Goal: Task Accomplishment & Management: Use online tool/utility

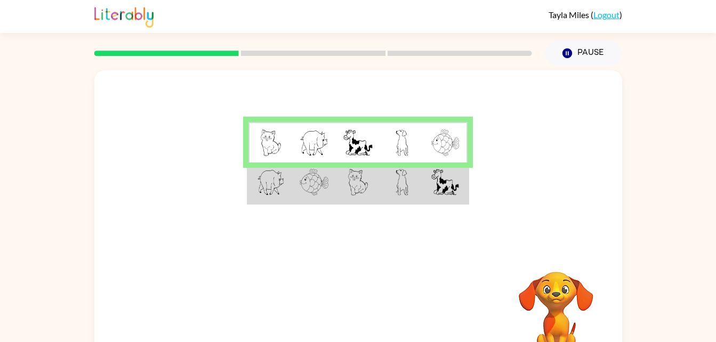
click at [553, 307] on video "Your browser must support playing .mp4 files to use Literably. Please try using…" at bounding box center [556, 308] width 107 height 107
click at [561, 292] on video "Your browser must support playing .mp4 files to use Literably. Please try using…" at bounding box center [556, 308] width 107 height 107
click at [570, 53] on icon "button" at bounding box center [567, 54] width 10 height 10
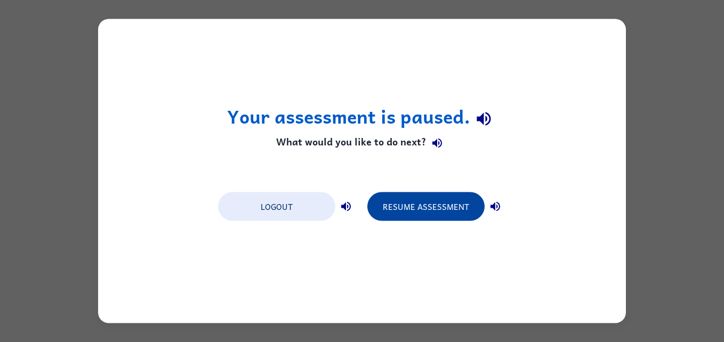
click at [420, 206] on button "Resume Assessment" at bounding box center [425, 206] width 117 height 29
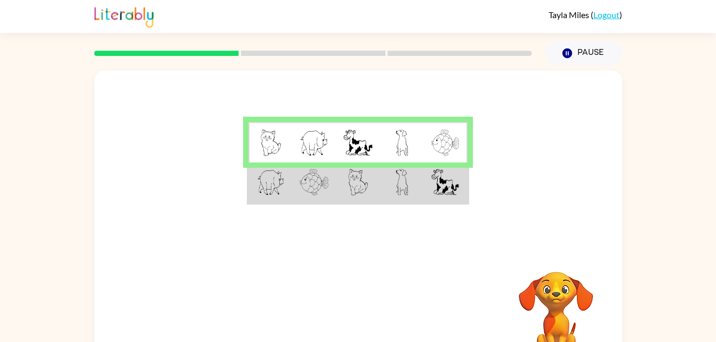
click at [333, 184] on td at bounding box center [314, 183] width 44 height 41
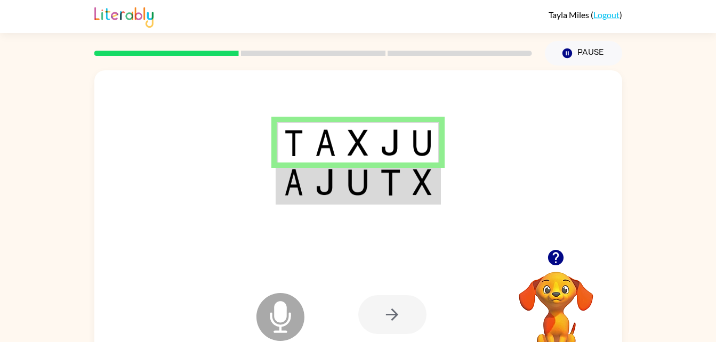
click at [281, 317] on icon "Microphone The Microphone is here when it is your turn to talk" at bounding box center [334, 331] width 160 height 80
click at [313, 191] on td at bounding box center [325, 183] width 33 height 41
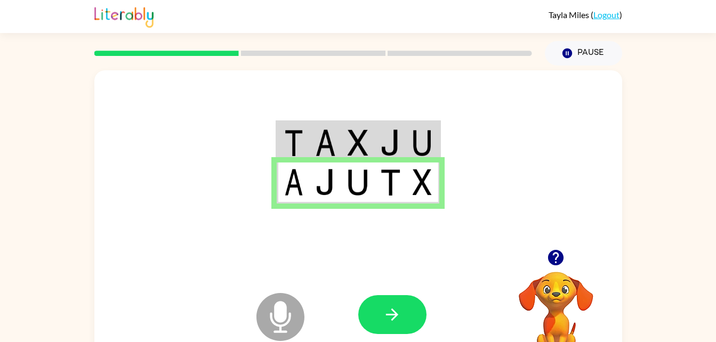
click at [264, 313] on icon at bounding box center [280, 317] width 48 height 48
click at [278, 311] on icon "Microphone The Microphone is here when it is your turn to talk" at bounding box center [334, 331] width 160 height 80
click at [280, 322] on icon "Microphone The Microphone is here when it is your turn to talk" at bounding box center [334, 331] width 160 height 80
click at [556, 266] on icon "button" at bounding box center [555, 257] width 15 height 15
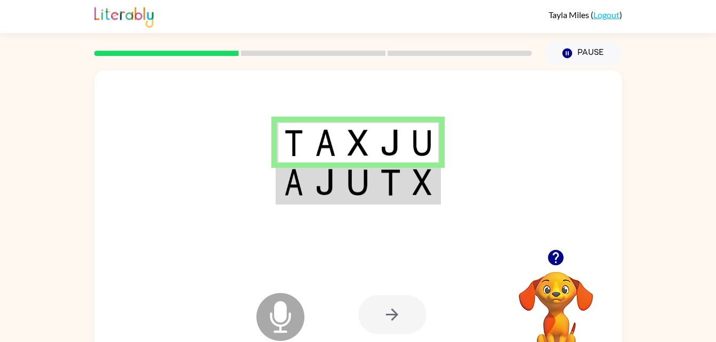
click at [329, 171] on img at bounding box center [325, 182] width 20 height 27
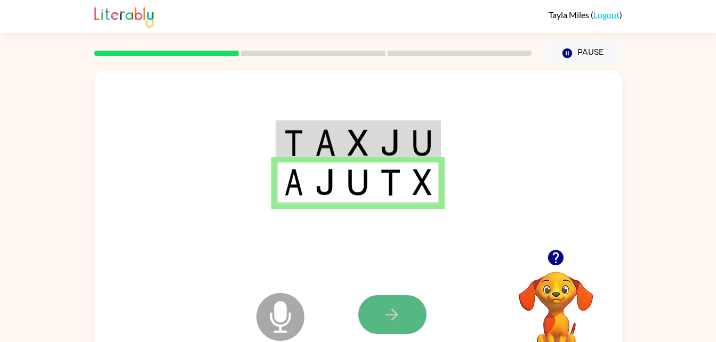
click at [379, 313] on button "button" at bounding box center [392, 314] width 68 height 39
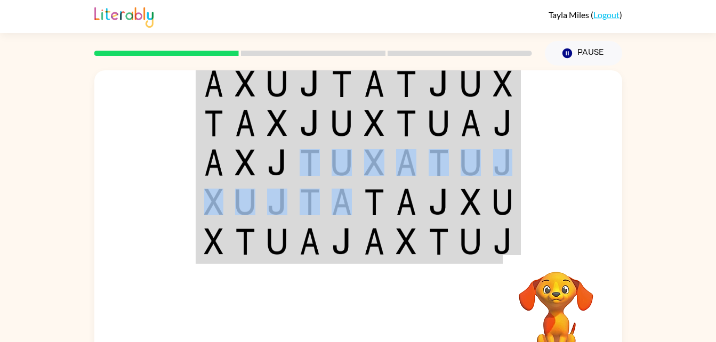
drag, startPoint x: 324, startPoint y: 155, endPoint x: 331, endPoint y: 216, distance: 61.2
click at [331, 216] on tbody at bounding box center [358, 163] width 323 height 200
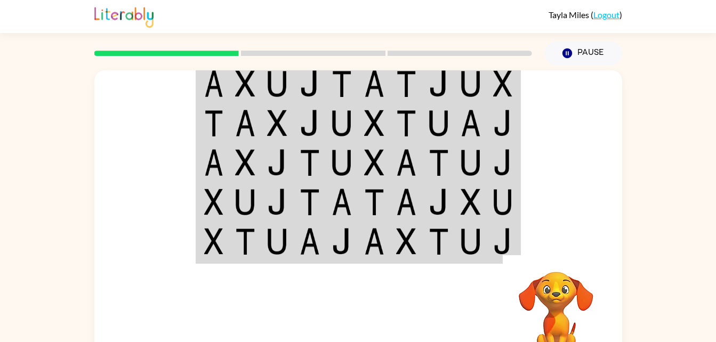
drag, startPoint x: 331, startPoint y: 216, endPoint x: 337, endPoint y: 340, distance: 124.4
click at [337, 340] on div "Your browser must support playing .mp4 files to use Literably. Please try using…" at bounding box center [358, 315] width 528 height 120
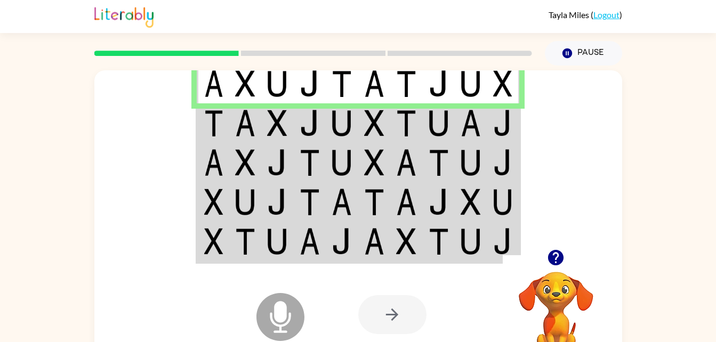
click at [228, 147] on td at bounding box center [213, 162] width 33 height 39
click at [236, 123] on img at bounding box center [245, 123] width 20 height 27
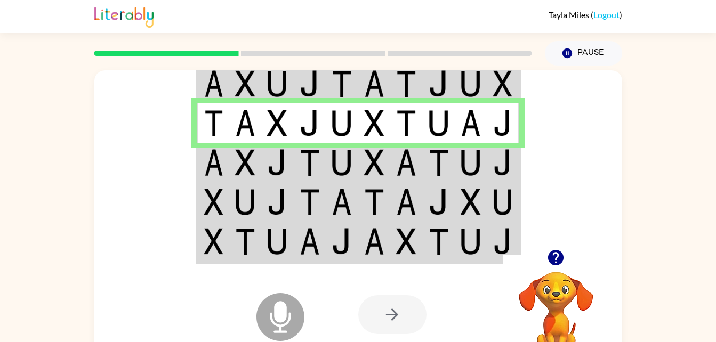
click at [397, 159] on img at bounding box center [406, 162] width 20 height 27
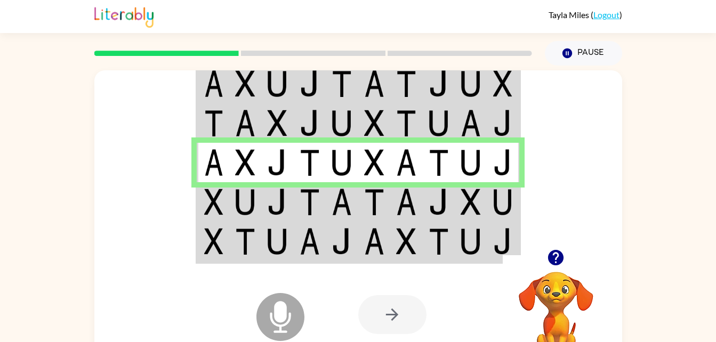
click at [358, 200] on td at bounding box center [374, 201] width 33 height 39
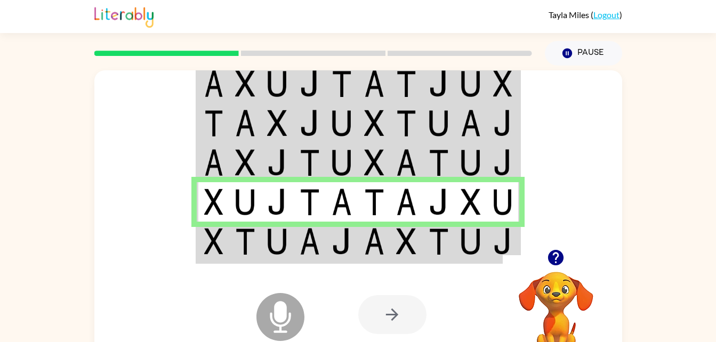
click at [292, 240] on td at bounding box center [277, 242] width 33 height 41
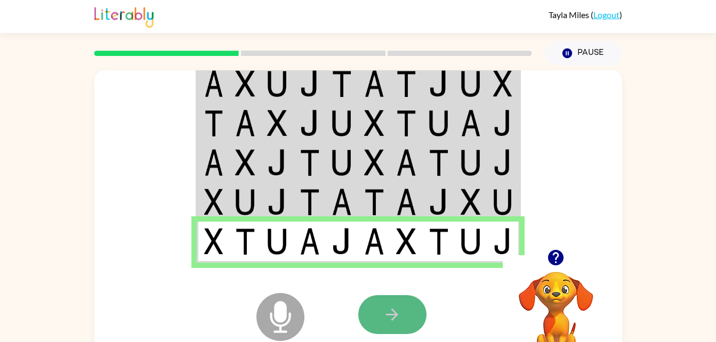
click at [397, 324] on icon "button" at bounding box center [392, 314] width 19 height 19
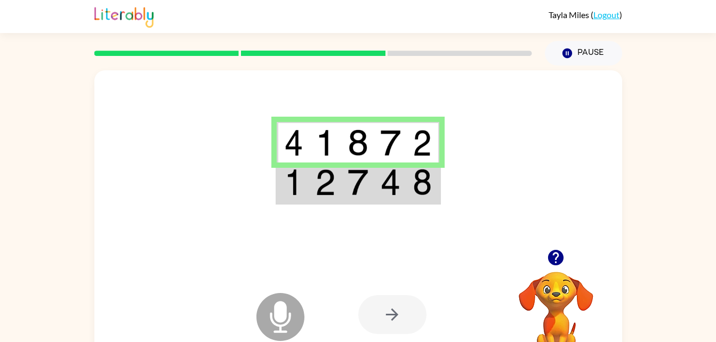
click at [353, 195] on img at bounding box center [358, 182] width 20 height 27
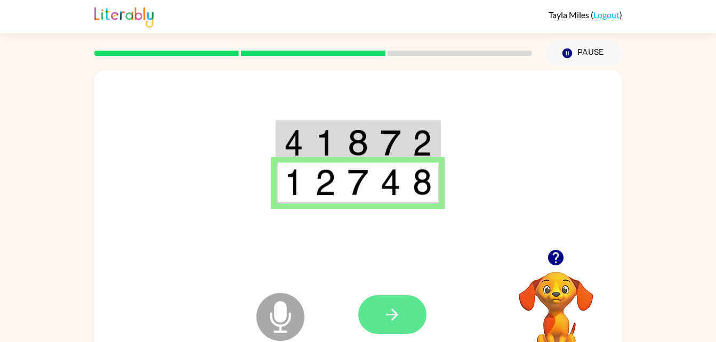
click at [393, 311] on icon "button" at bounding box center [392, 315] width 12 height 12
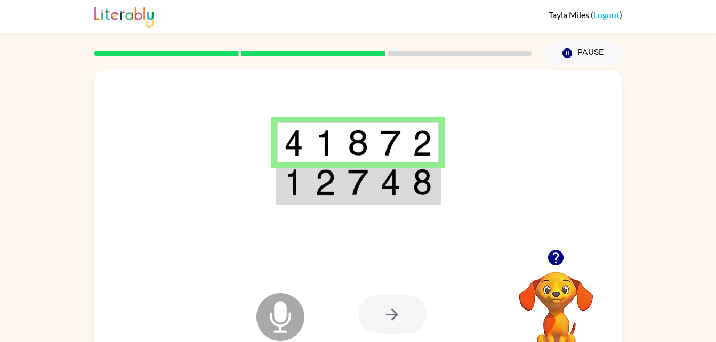
click at [355, 172] on img at bounding box center [358, 182] width 20 height 27
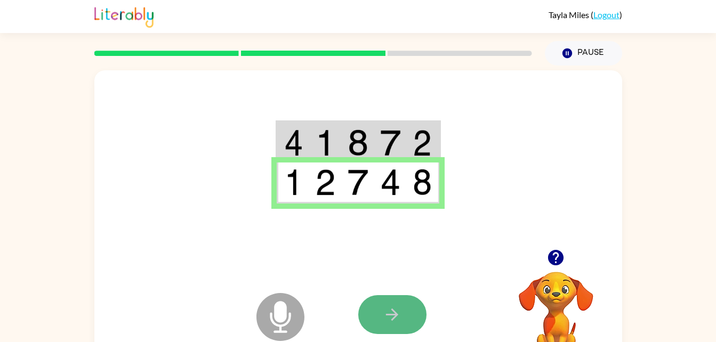
click at [381, 312] on button "button" at bounding box center [392, 314] width 68 height 39
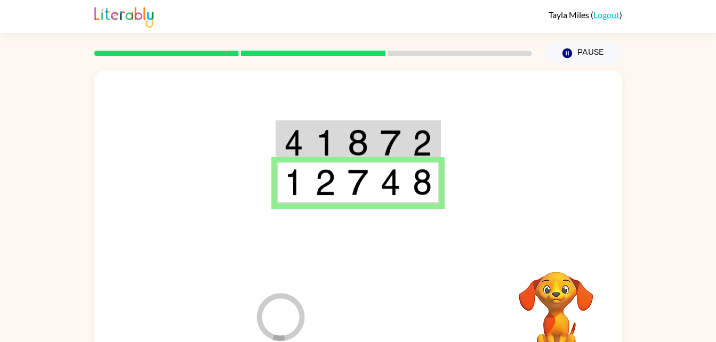
click at [382, 314] on div at bounding box center [436, 315] width 157 height 120
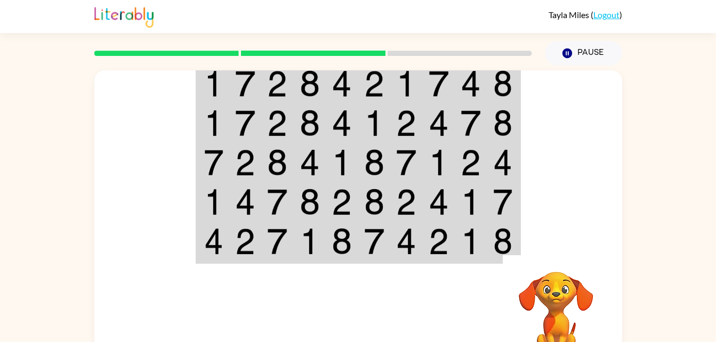
click at [522, 105] on div at bounding box center [358, 159] width 528 height 179
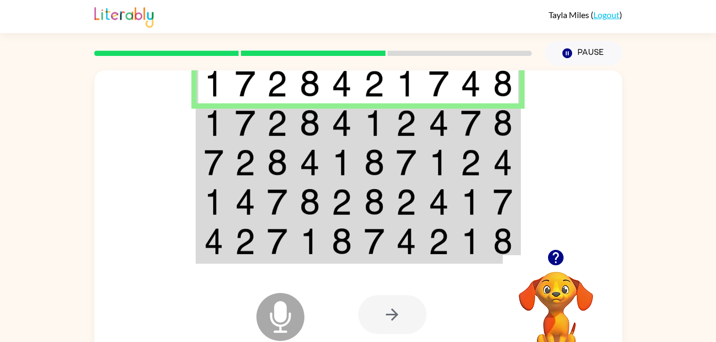
click at [503, 120] on img at bounding box center [502, 123] width 19 height 27
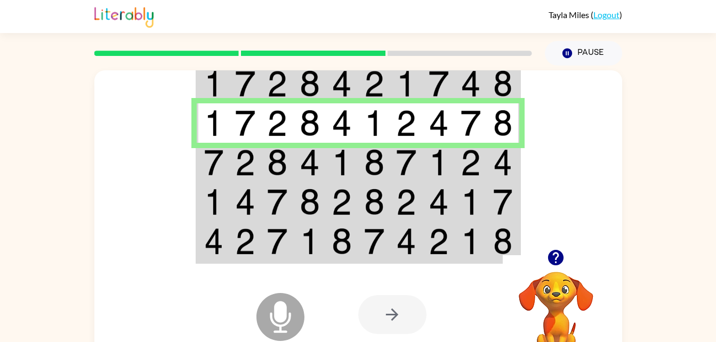
click at [341, 156] on img at bounding box center [342, 162] width 20 height 27
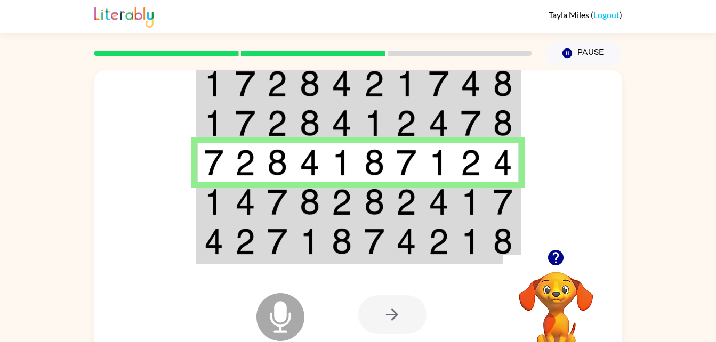
click at [406, 190] on img at bounding box center [406, 202] width 20 height 27
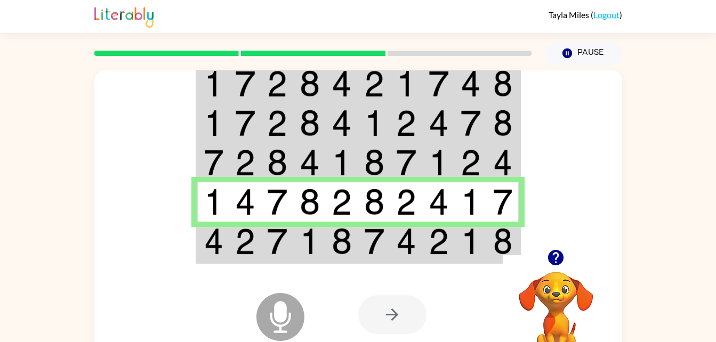
click at [268, 237] on img at bounding box center [277, 241] width 20 height 27
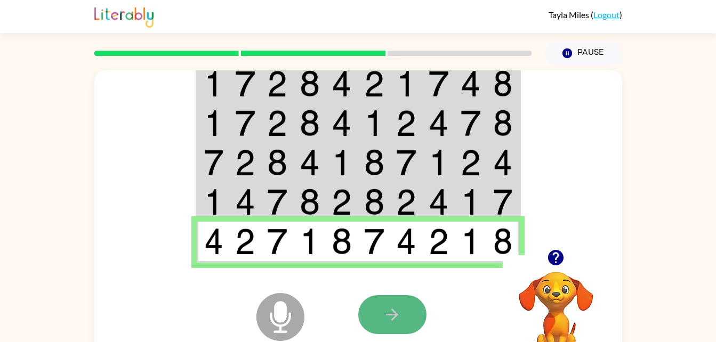
click at [391, 310] on icon "button" at bounding box center [392, 314] width 19 height 19
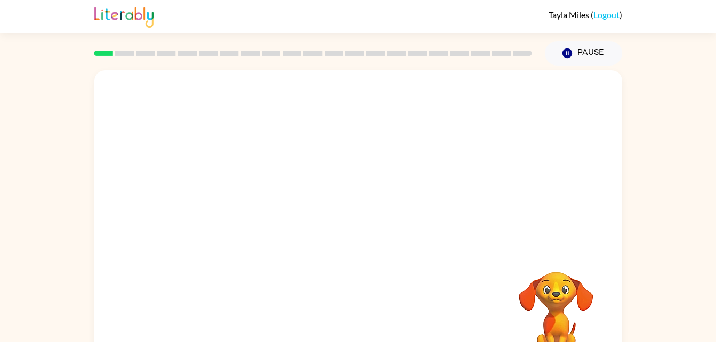
click at [583, 298] on video "Your browser must support playing .mp4 files to use Literably. Please try using…" at bounding box center [556, 308] width 107 height 107
click at [553, 308] on video "Your browser must support playing .mp4 files to use Literably. Please try using…" at bounding box center [556, 308] width 107 height 107
click at [543, 321] on video "Your browser must support playing .mp4 files to use Literably. Please try using…" at bounding box center [556, 308] width 107 height 107
click at [551, 286] on video "Your browser must support playing .mp4 files to use Literably. Please try using…" at bounding box center [556, 308] width 107 height 107
click at [409, 194] on div at bounding box center [358, 159] width 528 height 179
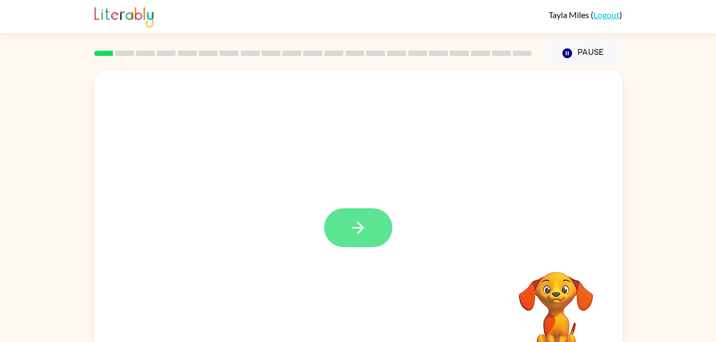
click at [351, 220] on icon "button" at bounding box center [358, 228] width 19 height 19
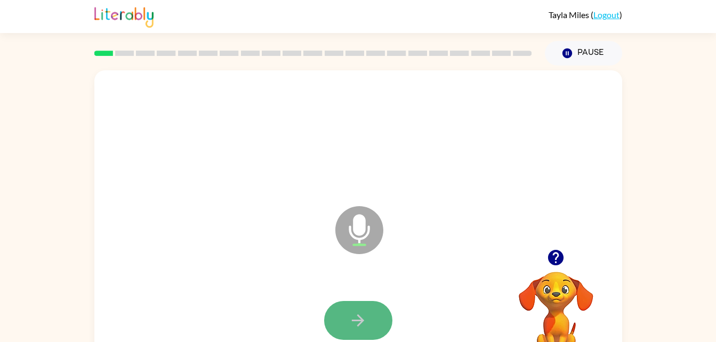
click at [355, 326] on icon "button" at bounding box center [358, 320] width 19 height 19
click at [361, 310] on button "button" at bounding box center [358, 320] width 68 height 39
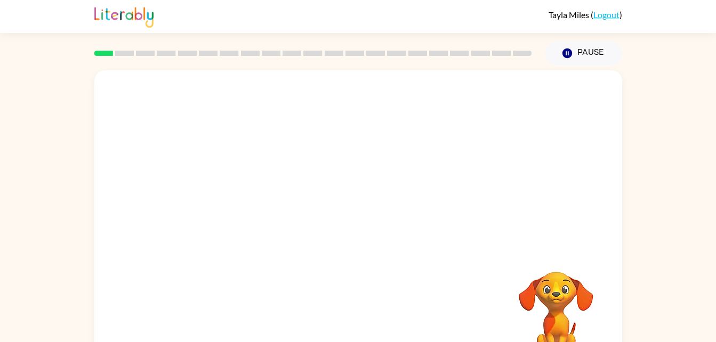
drag, startPoint x: 514, startPoint y: 246, endPoint x: 452, endPoint y: 369, distance: 138.3
click at [452, 342] on html "Tayla Miles ( Logout ) Pause Pause Your browser must support playing .mp4 files…" at bounding box center [358, 187] width 716 height 375
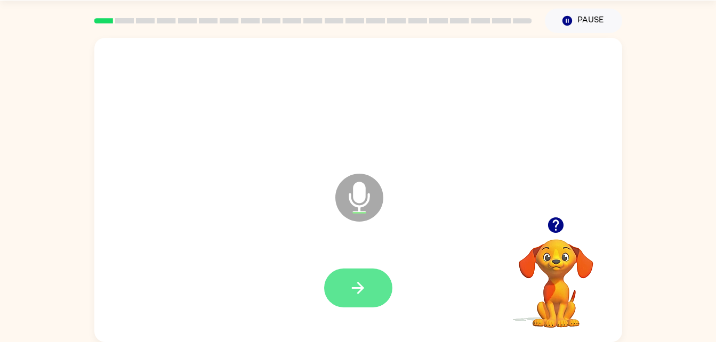
click at [352, 276] on button "button" at bounding box center [358, 288] width 68 height 39
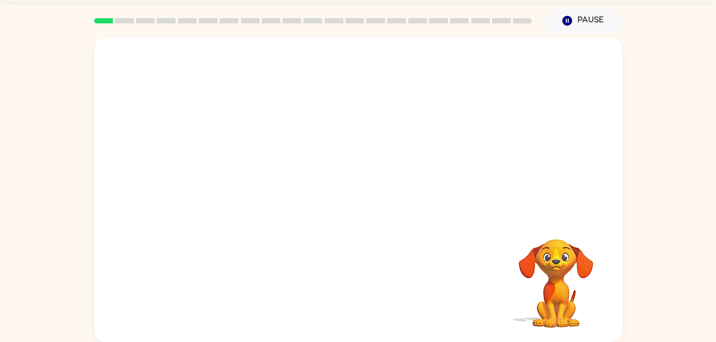
click at [527, 266] on video "Your browser must support playing .mp4 files to use Literably. Please try using…" at bounding box center [556, 276] width 107 height 107
drag, startPoint x: 511, startPoint y: 276, endPoint x: 520, endPoint y: 329, distance: 53.6
click at [520, 329] on video "Your browser must support playing .mp4 files to use Literably. Please try using…" at bounding box center [556, 276] width 107 height 107
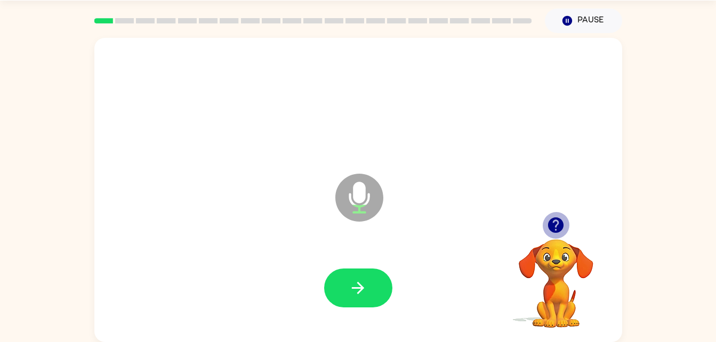
click at [549, 227] on icon "button" at bounding box center [555, 225] width 15 height 15
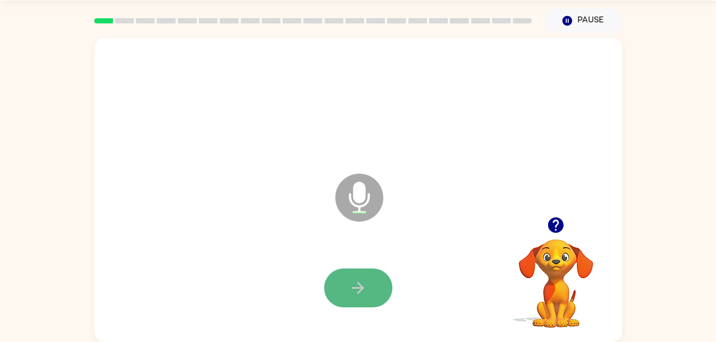
click at [378, 280] on button "button" at bounding box center [358, 288] width 68 height 39
click at [377, 284] on button "button" at bounding box center [358, 288] width 68 height 39
click at [380, 286] on button "button" at bounding box center [358, 288] width 68 height 39
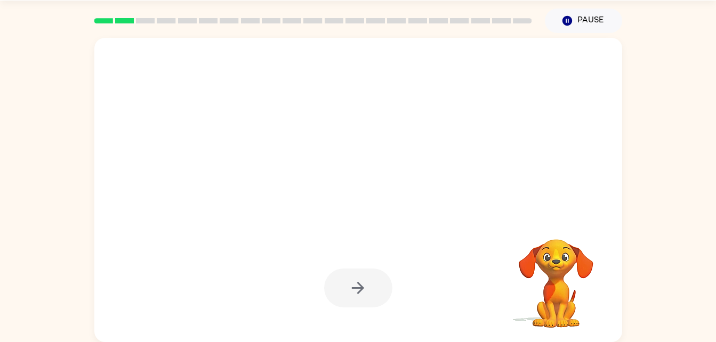
click at [399, 300] on div at bounding box center [358, 288] width 506 height 87
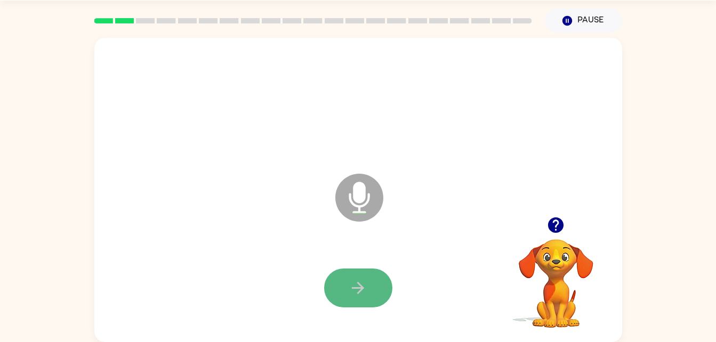
click at [339, 295] on button "button" at bounding box center [358, 288] width 68 height 39
click at [381, 277] on button "button" at bounding box center [358, 288] width 68 height 39
click at [363, 286] on icon "button" at bounding box center [358, 288] width 19 height 19
click at [365, 287] on icon "button" at bounding box center [358, 288] width 19 height 19
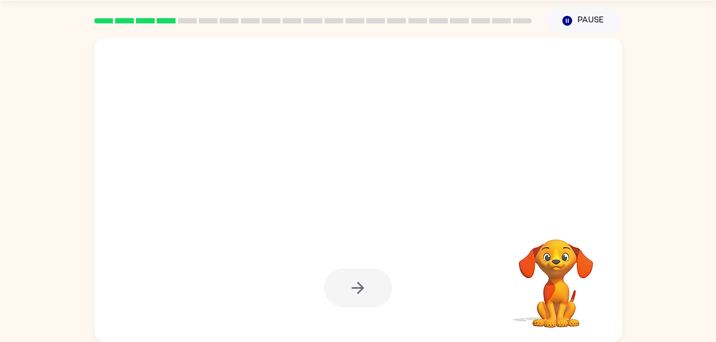
click at [558, 300] on video "Your browser must support playing .mp4 files to use Literably. Please try using…" at bounding box center [556, 276] width 107 height 107
click at [348, 270] on div at bounding box center [358, 288] width 68 height 39
click at [377, 293] on div at bounding box center [358, 288] width 68 height 39
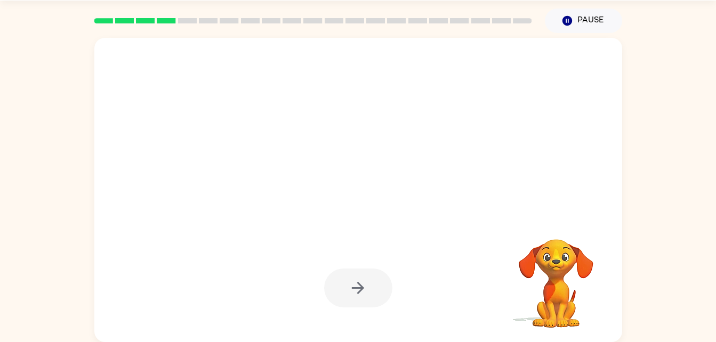
click at [377, 293] on div at bounding box center [358, 288] width 68 height 39
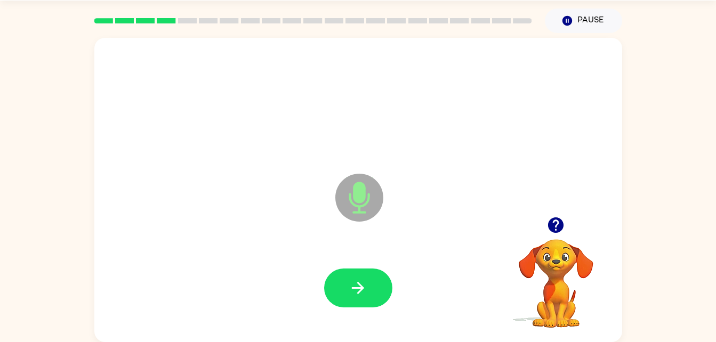
click at [558, 226] on icon "button" at bounding box center [555, 225] width 15 height 15
click at [366, 270] on button "button" at bounding box center [358, 288] width 68 height 39
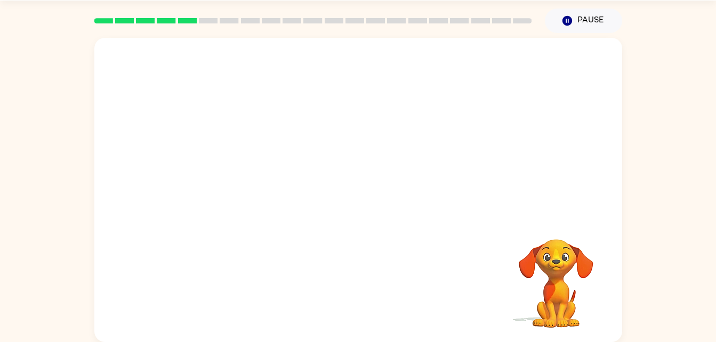
click at [354, 259] on div "Your browser must support playing .mp4 files to use Literably. Please try using…" at bounding box center [358, 190] width 528 height 304
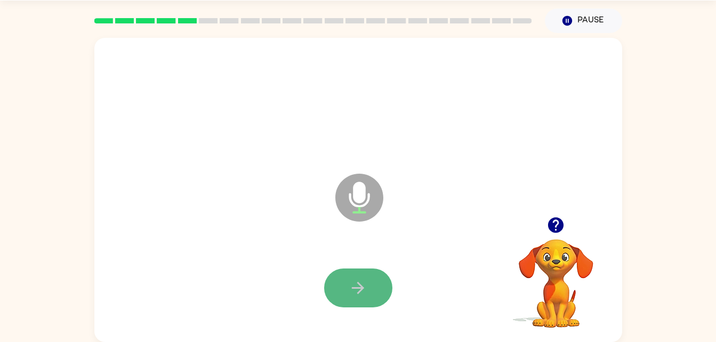
click at [370, 298] on button "button" at bounding box center [358, 288] width 68 height 39
click at [375, 284] on button "button" at bounding box center [358, 288] width 68 height 39
click at [362, 296] on icon "button" at bounding box center [358, 288] width 19 height 19
click at [372, 291] on button "button" at bounding box center [358, 288] width 68 height 39
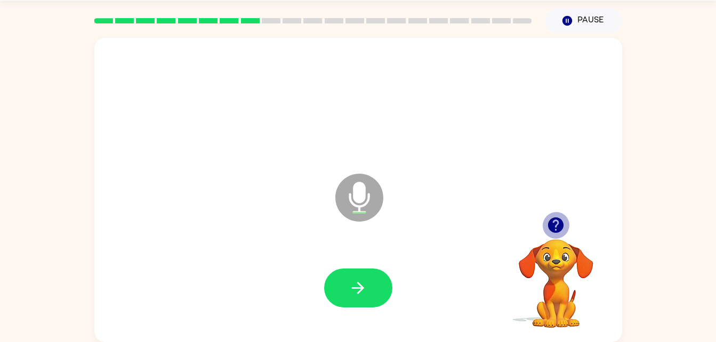
click at [554, 228] on icon "button" at bounding box center [555, 225] width 15 height 15
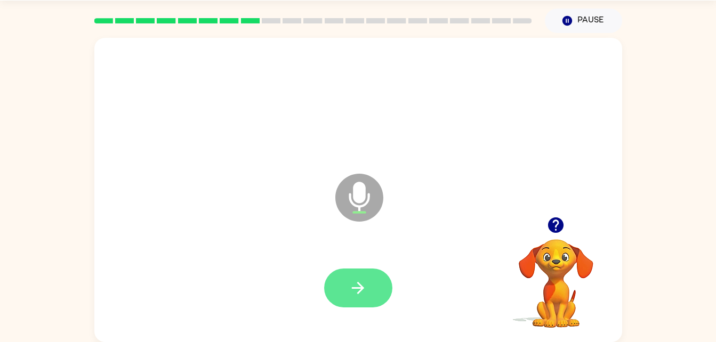
click at [384, 295] on button "button" at bounding box center [358, 288] width 68 height 39
click at [349, 274] on button "button" at bounding box center [358, 288] width 68 height 39
click at [366, 285] on icon "button" at bounding box center [358, 288] width 19 height 19
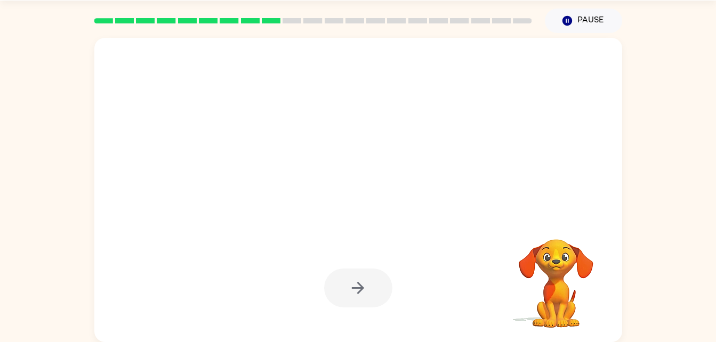
click at [366, 284] on div at bounding box center [358, 288] width 68 height 39
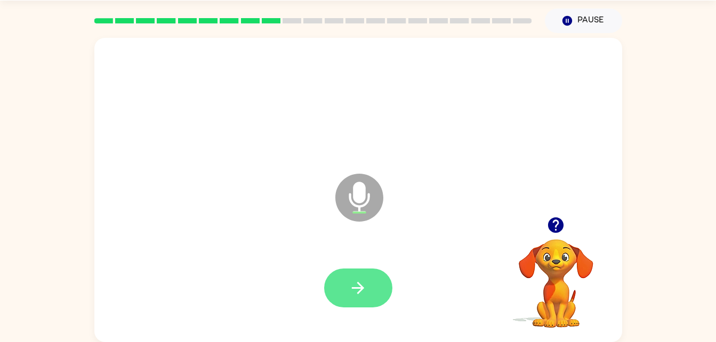
click at [345, 294] on button "button" at bounding box center [358, 288] width 68 height 39
click at [369, 298] on button "button" at bounding box center [358, 288] width 68 height 39
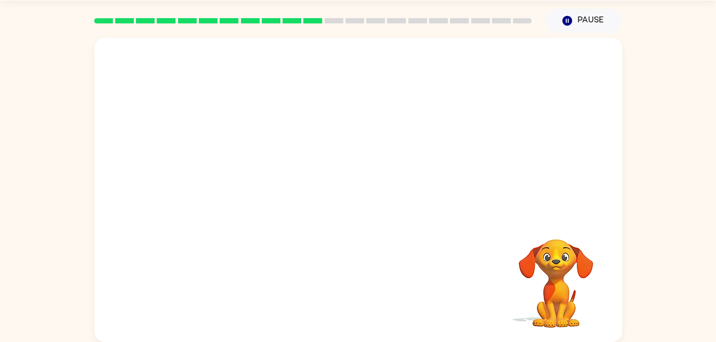
click at [369, 298] on div at bounding box center [358, 288] width 506 height 87
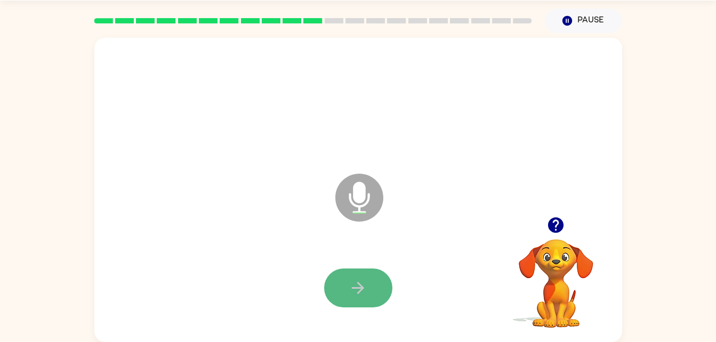
drag, startPoint x: 343, startPoint y: 277, endPoint x: 369, endPoint y: 293, distance: 30.4
click at [369, 293] on button "button" at bounding box center [358, 288] width 68 height 39
click at [364, 277] on button "button" at bounding box center [358, 288] width 68 height 39
click at [374, 300] on button "button" at bounding box center [358, 288] width 68 height 39
click at [379, 302] on button "button" at bounding box center [358, 288] width 68 height 39
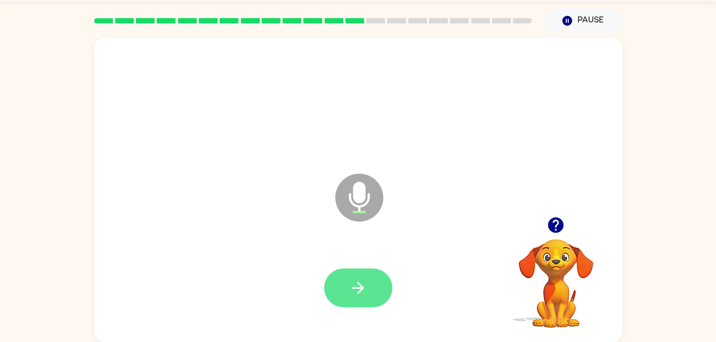
click at [383, 278] on button "button" at bounding box center [358, 288] width 68 height 39
click at [389, 296] on button "button" at bounding box center [358, 288] width 68 height 39
click at [359, 288] on icon "button" at bounding box center [358, 288] width 12 height 12
click at [364, 293] on icon "button" at bounding box center [358, 288] width 19 height 19
click at [364, 294] on icon "button" at bounding box center [358, 288] width 19 height 19
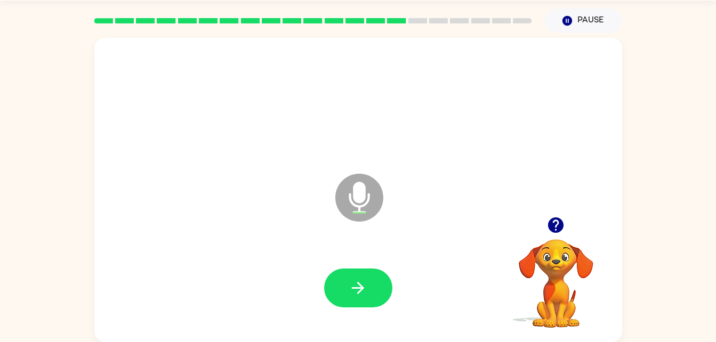
click at [364, 294] on icon "button" at bounding box center [358, 288] width 19 height 19
click at [550, 231] on icon "button" at bounding box center [555, 225] width 19 height 19
click at [369, 275] on button "button" at bounding box center [358, 288] width 68 height 39
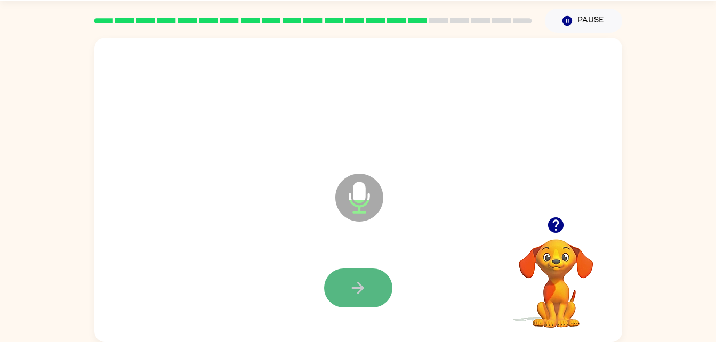
click at [355, 280] on icon "button" at bounding box center [358, 288] width 19 height 19
click at [353, 319] on div at bounding box center [358, 288] width 506 height 87
click at [356, 288] on icon "button" at bounding box center [358, 288] width 12 height 12
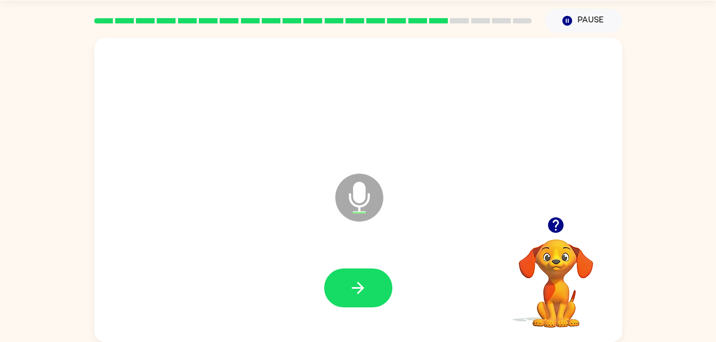
click at [320, 293] on div at bounding box center [358, 288] width 506 height 87
click at [327, 293] on button "button" at bounding box center [358, 288] width 68 height 39
click at [361, 293] on icon "button" at bounding box center [358, 288] width 19 height 19
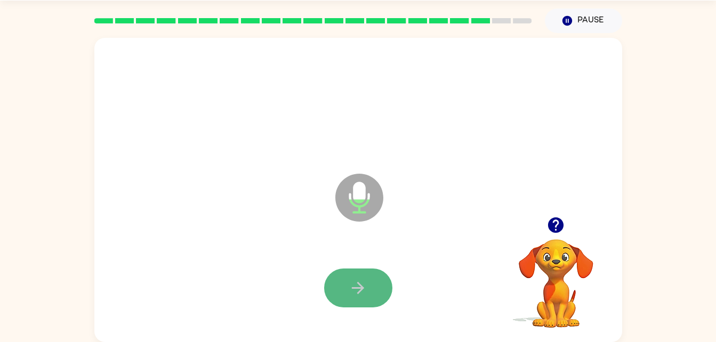
click at [366, 290] on icon "button" at bounding box center [358, 288] width 19 height 19
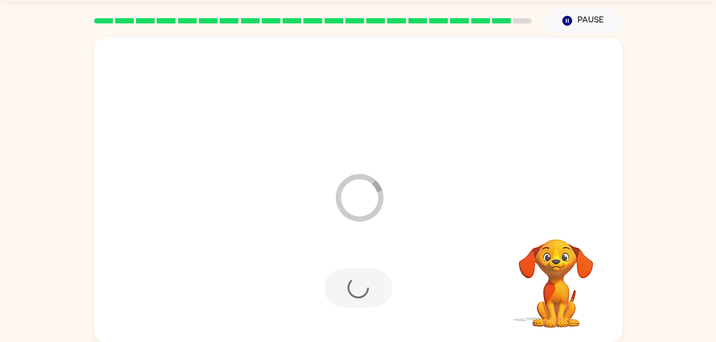
scroll to position [13, 0]
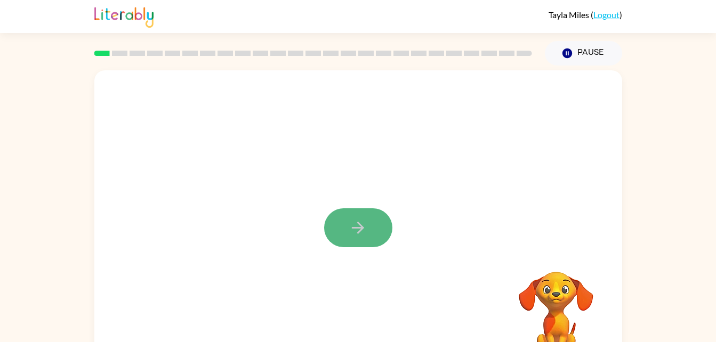
click at [363, 221] on icon "button" at bounding box center [358, 228] width 19 height 19
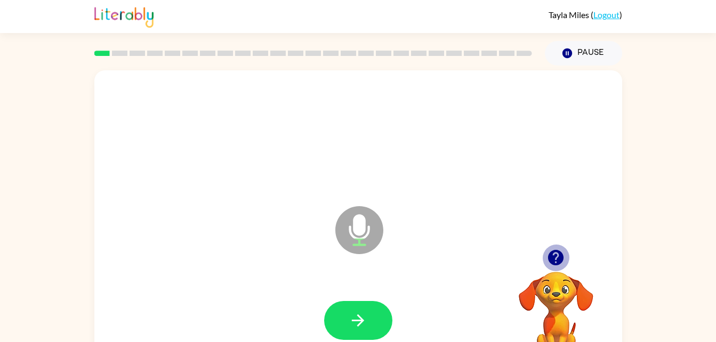
click at [557, 255] on icon "button" at bounding box center [555, 257] width 15 height 15
click at [604, 248] on div "Microphone The Microphone is here when it is your turn to talk" at bounding box center [358, 222] width 528 height 304
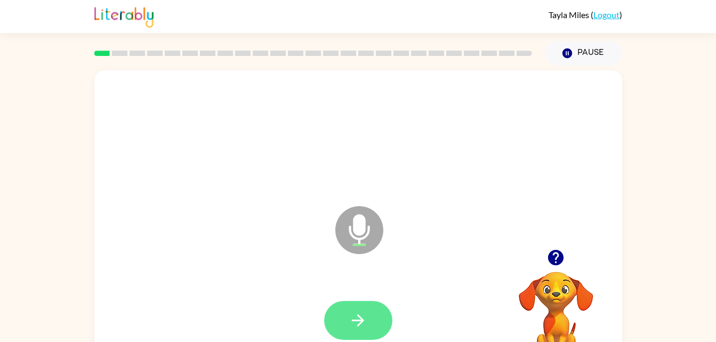
click at [348, 321] on button "button" at bounding box center [358, 320] width 68 height 39
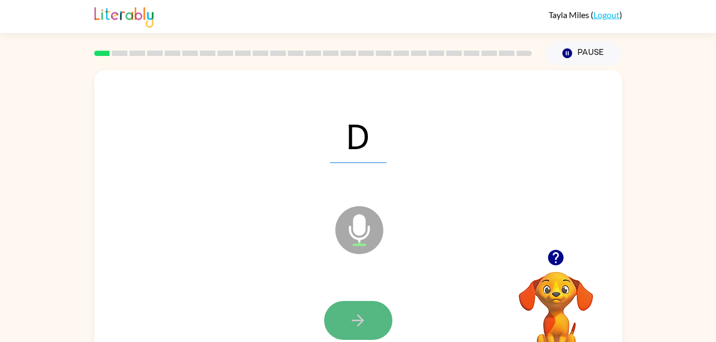
click at [369, 315] on button "button" at bounding box center [358, 320] width 68 height 39
click at [369, 314] on button "button" at bounding box center [358, 320] width 68 height 39
click at [365, 318] on icon "button" at bounding box center [358, 320] width 19 height 19
click at [368, 320] on button "button" at bounding box center [358, 320] width 68 height 39
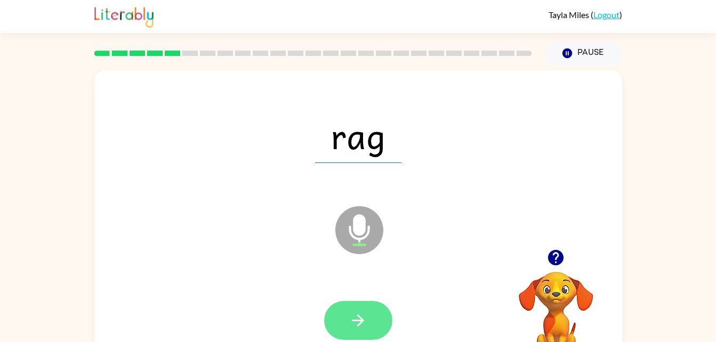
click at [367, 317] on icon "button" at bounding box center [358, 320] width 19 height 19
click at [365, 325] on icon "button" at bounding box center [358, 320] width 19 height 19
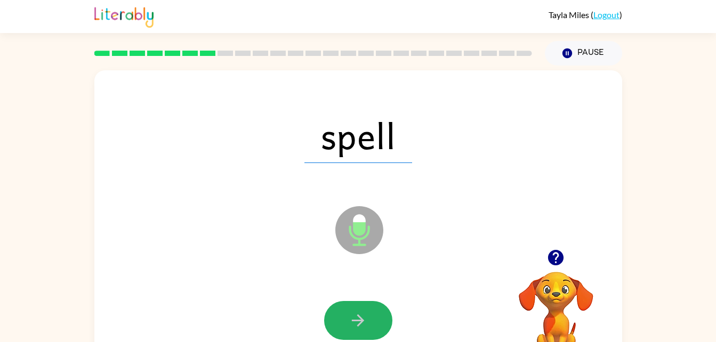
click at [365, 325] on icon "button" at bounding box center [358, 320] width 19 height 19
click at [365, 328] on icon "button" at bounding box center [358, 320] width 19 height 19
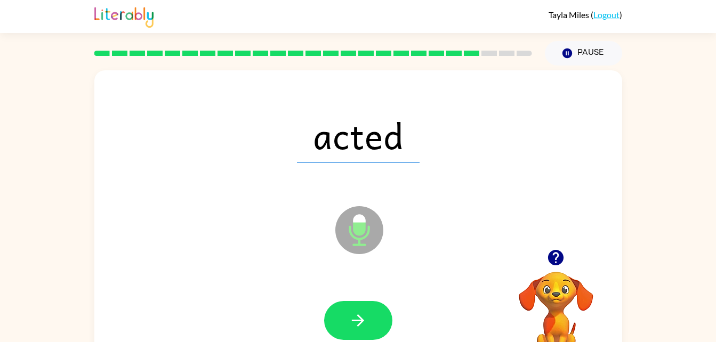
click at [365, 328] on icon "button" at bounding box center [358, 320] width 19 height 19
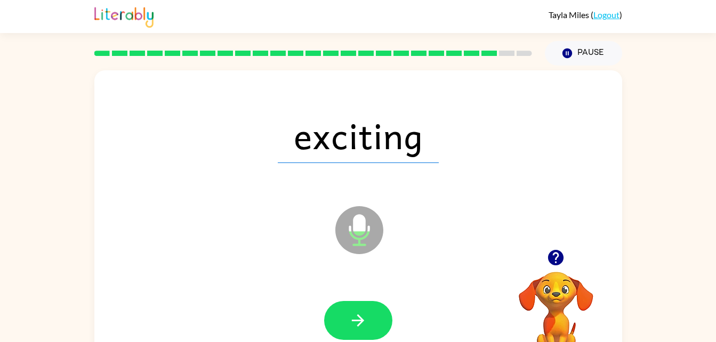
click at [365, 328] on icon "button" at bounding box center [358, 320] width 19 height 19
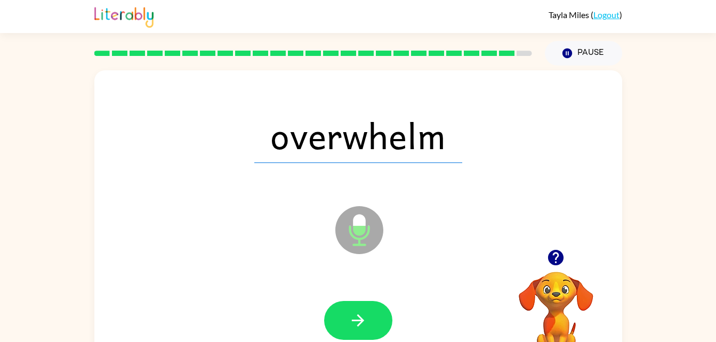
click at [365, 328] on icon "button" at bounding box center [358, 320] width 19 height 19
